Goal: Task Accomplishment & Management: Complete application form

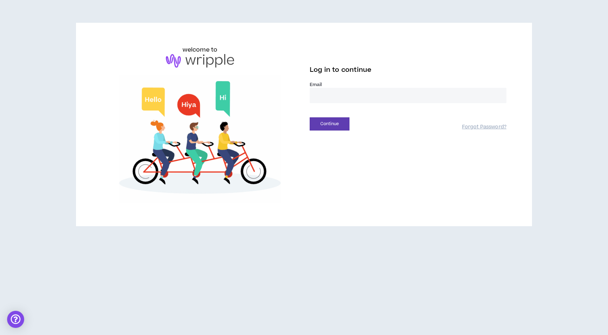
click at [316, 87] on label "Email *" at bounding box center [408, 84] width 197 height 6
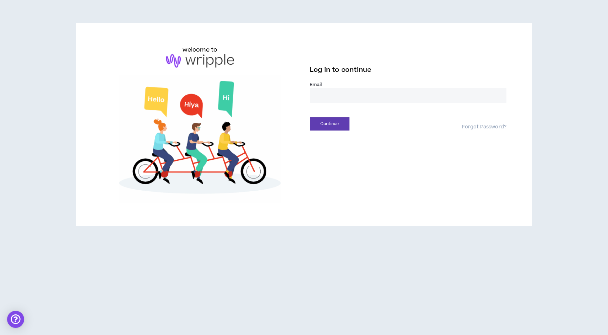
click at [319, 97] on input "email" at bounding box center [408, 95] width 197 height 15
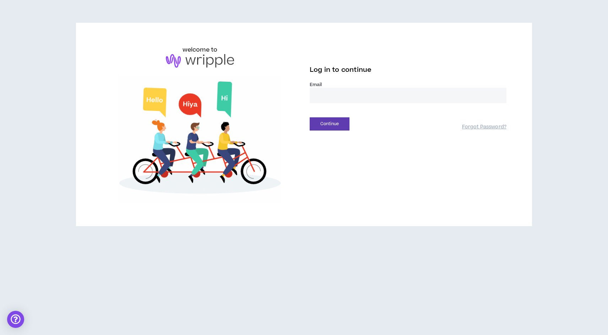
type input "**********"
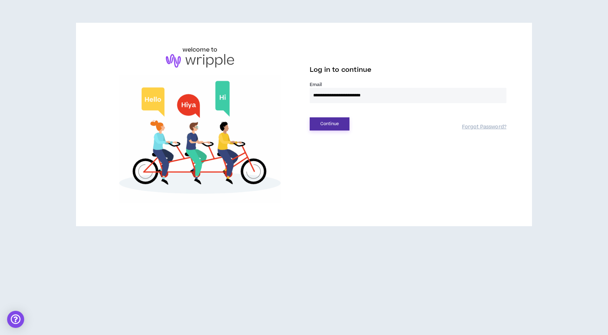
click at [332, 127] on button "Continue" at bounding box center [330, 123] width 40 height 13
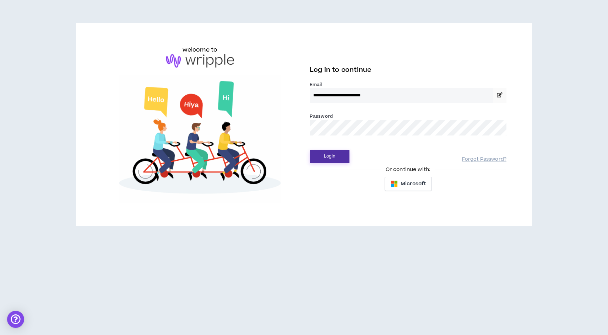
click at [336, 158] on button "Login" at bounding box center [330, 156] width 40 height 13
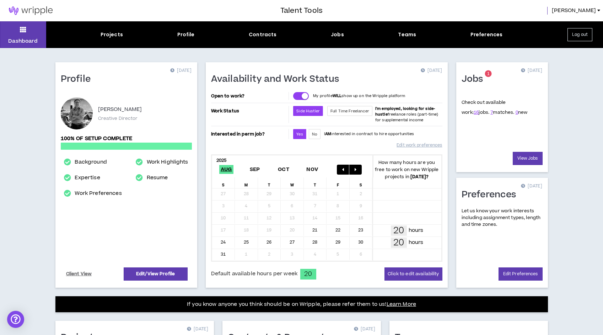
click at [490, 73] on sup "1" at bounding box center [488, 73] width 7 height 7
click at [522, 156] on link "View Jobs" at bounding box center [528, 158] width 30 height 13
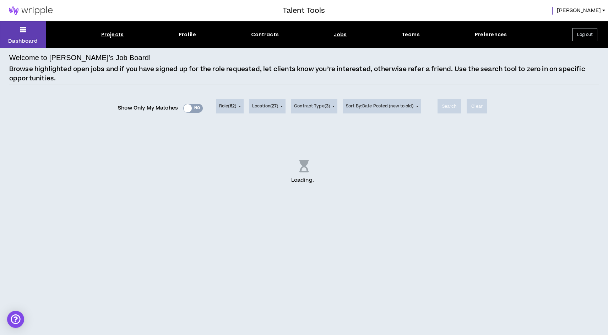
click at [112, 36] on div "Projects" at bounding box center [112, 34] width 22 height 7
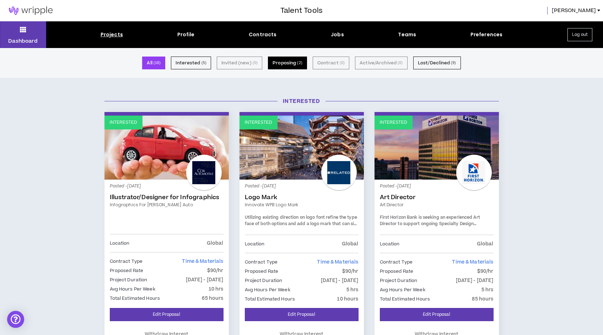
click at [287, 58] on button "Proposing ( 2 )" at bounding box center [287, 62] width 39 height 13
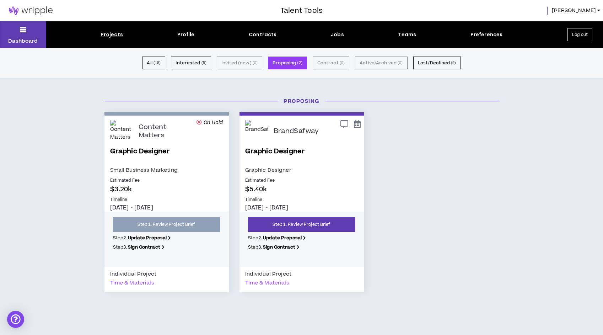
click at [278, 148] on link "Graphic Designer" at bounding box center [301, 155] width 113 height 19
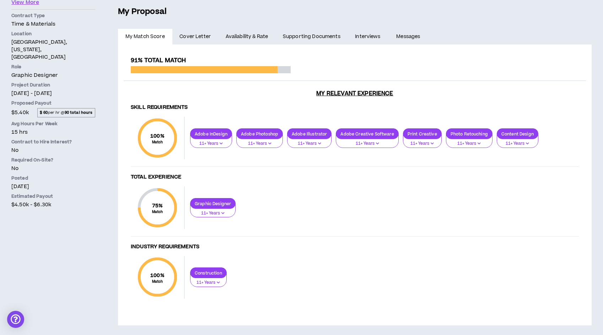
scroll to position [150, 0]
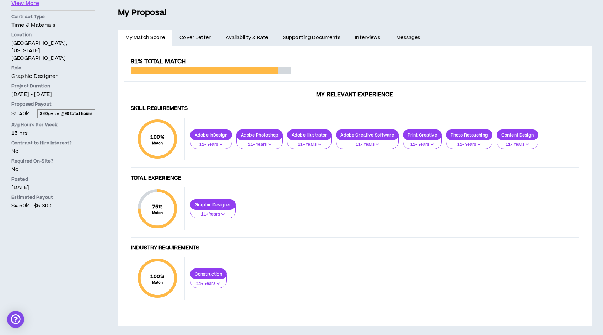
click at [208, 39] on span "Cover Letter" at bounding box center [194, 38] width 31 height 8
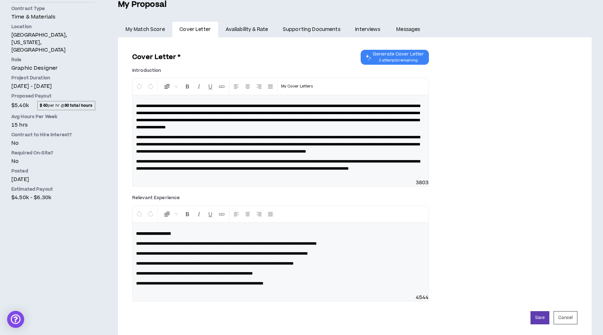
scroll to position [157, 0]
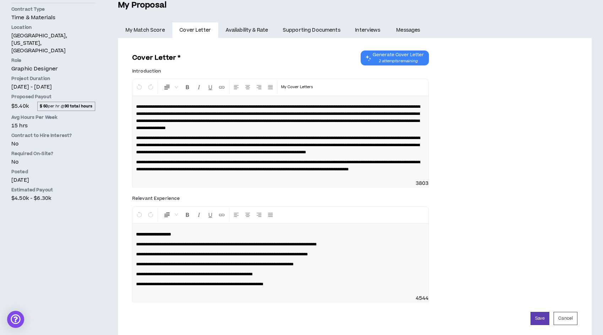
click at [151, 30] on link "My Match Score" at bounding box center [145, 30] width 54 height 16
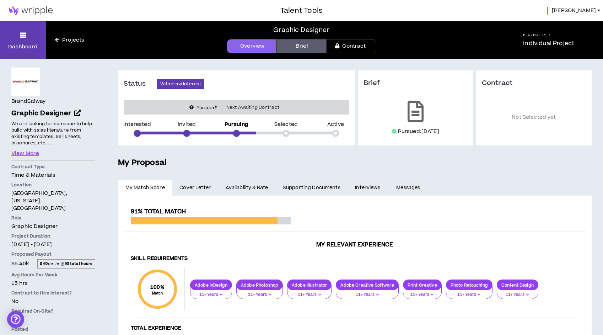
click at [264, 47] on link "Overview" at bounding box center [252, 46] width 50 height 14
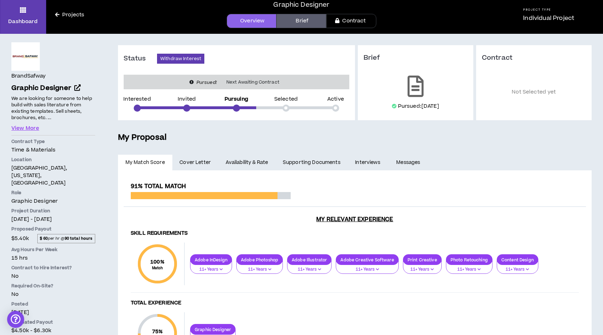
scroll to position [26, 0]
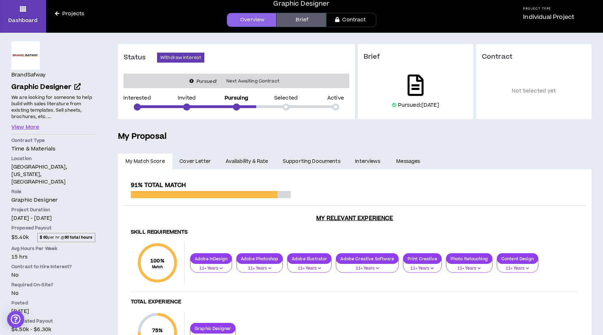
click at [411, 86] on icon at bounding box center [415, 85] width 16 height 21
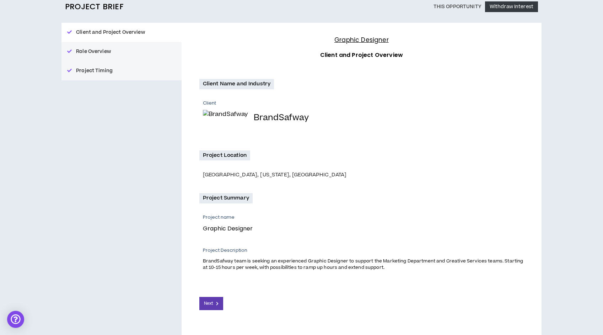
scroll to position [84, 0]
